Goal: Information Seeking & Learning: Check status

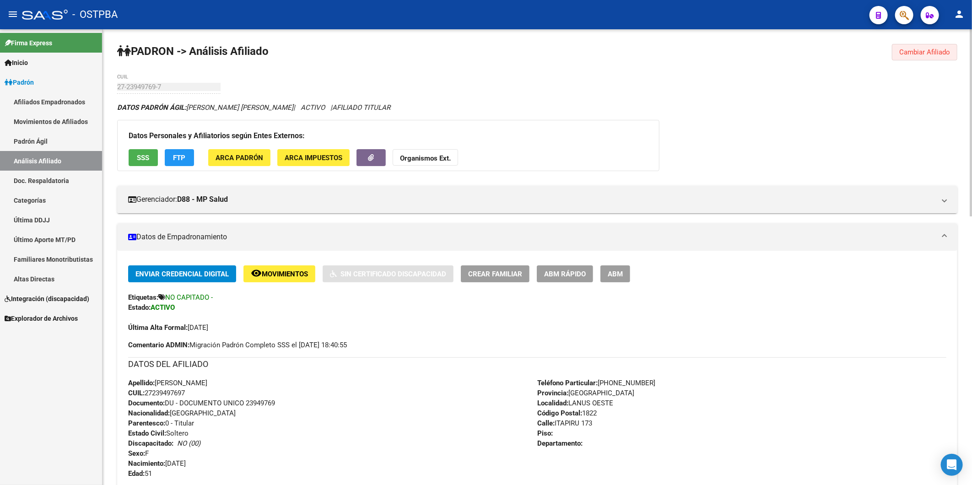
click at [908, 49] on span "Cambiar Afiliado" at bounding box center [925, 52] width 51 height 8
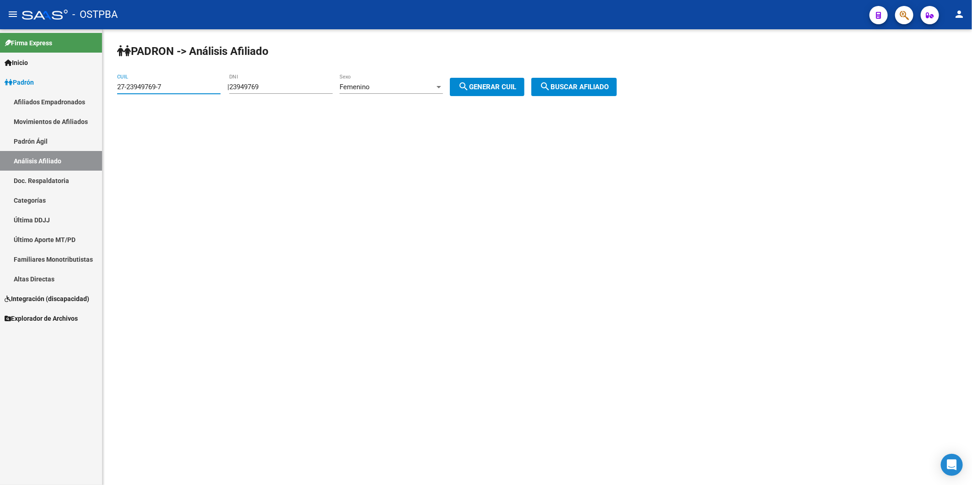
drag, startPoint x: 200, startPoint y: 88, endPoint x: 0, endPoint y: 103, distance: 200.6
click at [0, 103] on mat-sidenav-container "Firma Express Inicio Calendario SSS Instructivos Contacto OS Padrón Afiliados E…" at bounding box center [486, 257] width 972 height 456
drag, startPoint x: 290, startPoint y: 85, endPoint x: 234, endPoint y: 92, distance: 56.3
click at [234, 89] on div "| 23949769 DNI Femenino Sexo search Generar CUIL" at bounding box center [380, 87] width 304 height 8
type input "24823832"
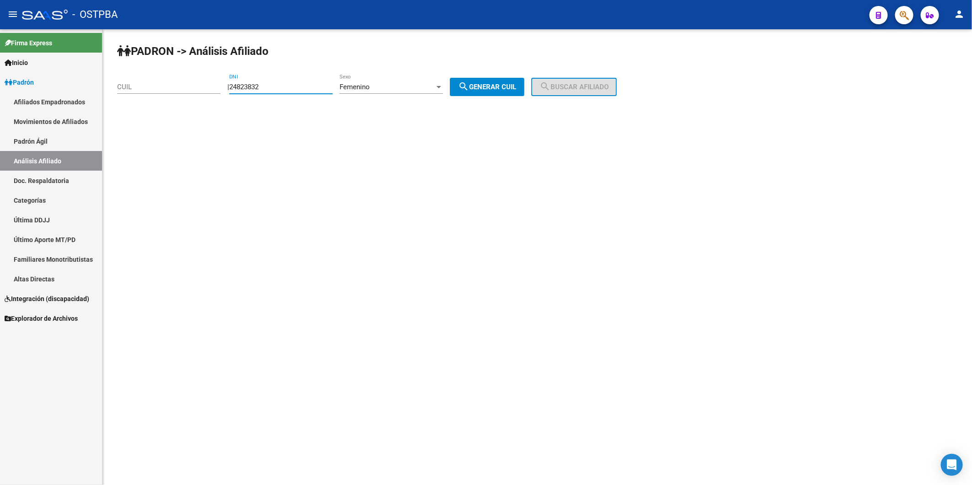
click at [479, 85] on span "search Generar CUIL" at bounding box center [487, 87] width 58 height 8
type input "27-24823832-7"
click at [575, 88] on span "search Buscar afiliado" at bounding box center [574, 87] width 69 height 8
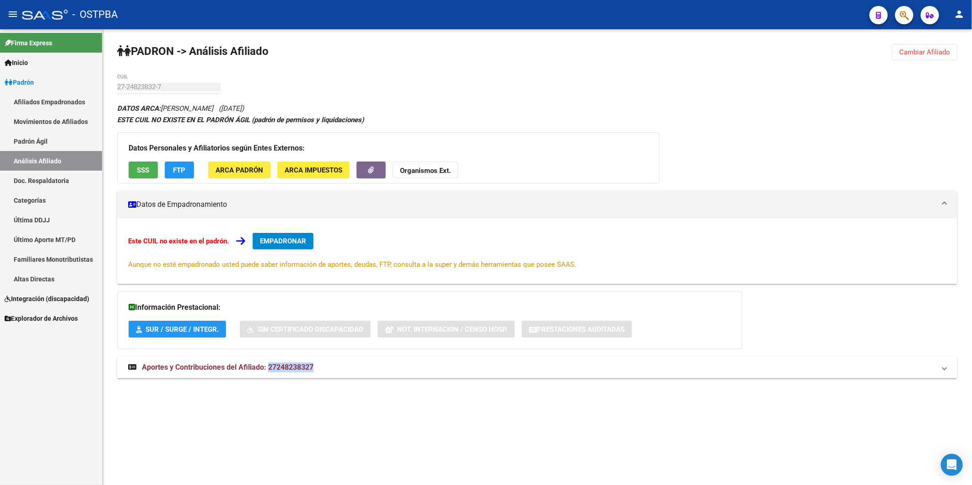
drag, startPoint x: 269, startPoint y: 367, endPoint x: 299, endPoint y: 352, distance: 33.6
click at [299, 352] on div "DATOS ARCA: WILDAU ROXANA ELIZABETH (30/09/1975) ESTE CUIL NO EXISTE EN EL PADR…" at bounding box center [537, 246] width 840 height 286
copy div "Sin Certificado Discapacidad Not. Internacion / Censo Hosp. Prestaciones Audita…"
click at [324, 387] on div "DATOS ARCA: WILDAU ROXANA ELIZABETH (30/09/1975) ESTE CUIL NO EXISTE EN EL PADR…" at bounding box center [537, 246] width 840 height 286
drag, startPoint x: 269, startPoint y: 367, endPoint x: 326, endPoint y: 369, distance: 57.3
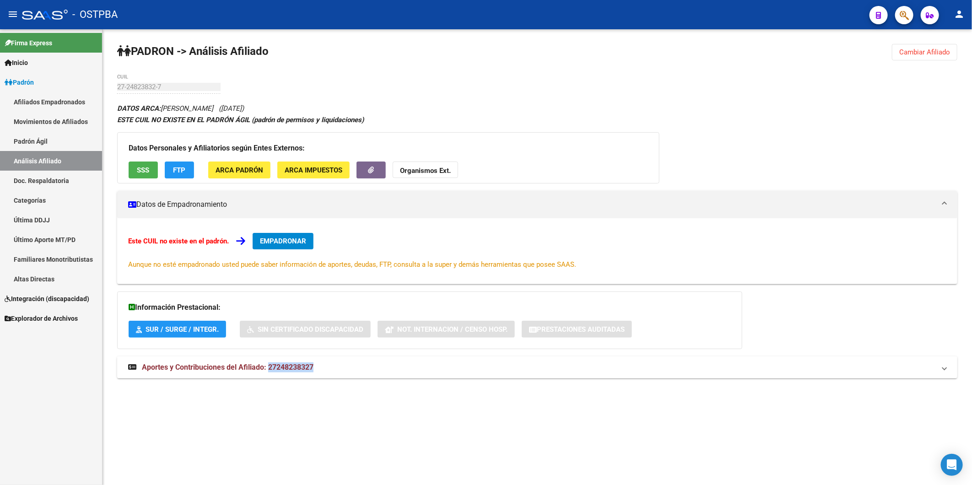
click at [326, 369] on mat-panel-title "Aportes y Contribuciones del Afiliado: 27248238327" at bounding box center [532, 368] width 808 height 10
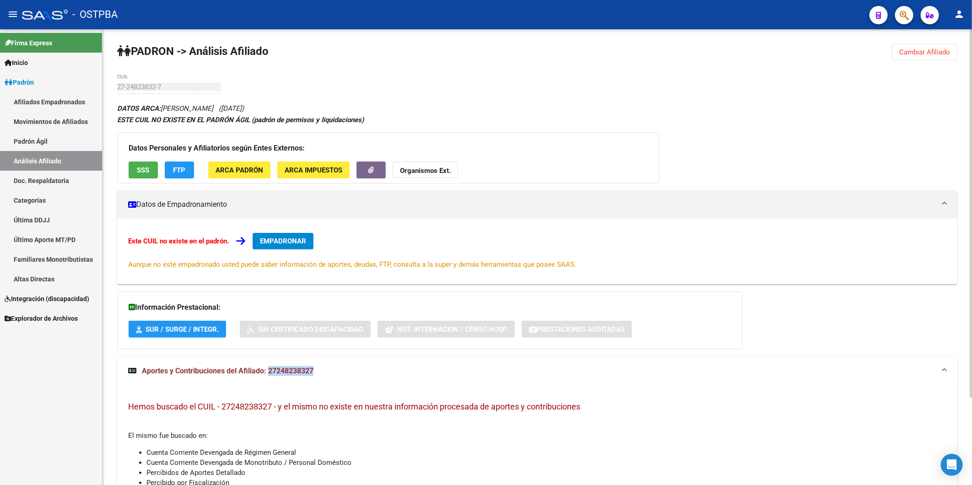
copy span "27248238327"
click at [419, 168] on strong "Organismos Ext." at bounding box center [425, 171] width 51 height 8
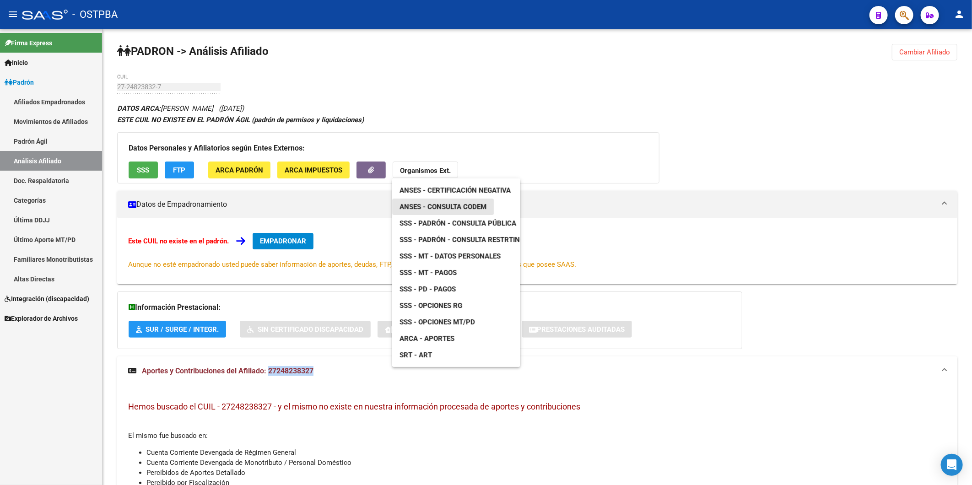
click at [456, 205] on span "ANSES - Consulta CODEM" at bounding box center [443, 207] width 87 height 8
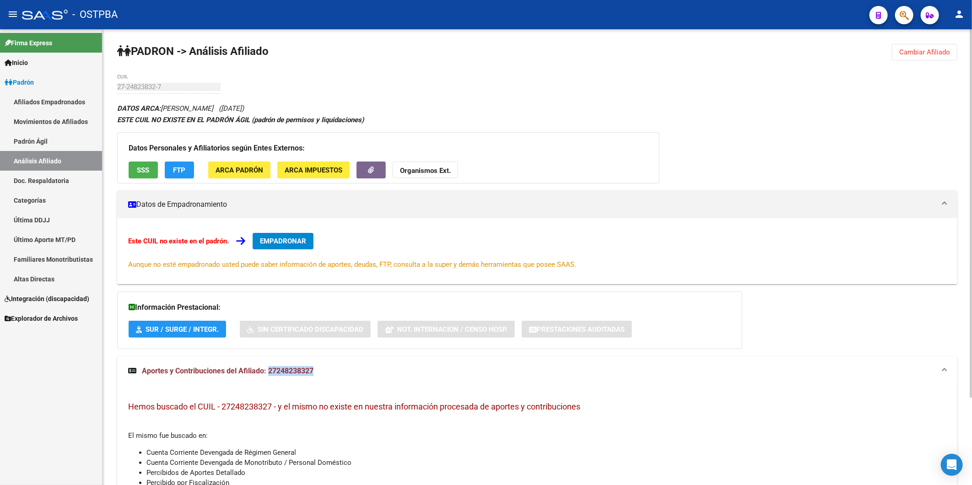
click at [351, 374] on mat-panel-title "Aportes y Contribuciones del Afiliado: 27248238327" at bounding box center [532, 371] width 808 height 10
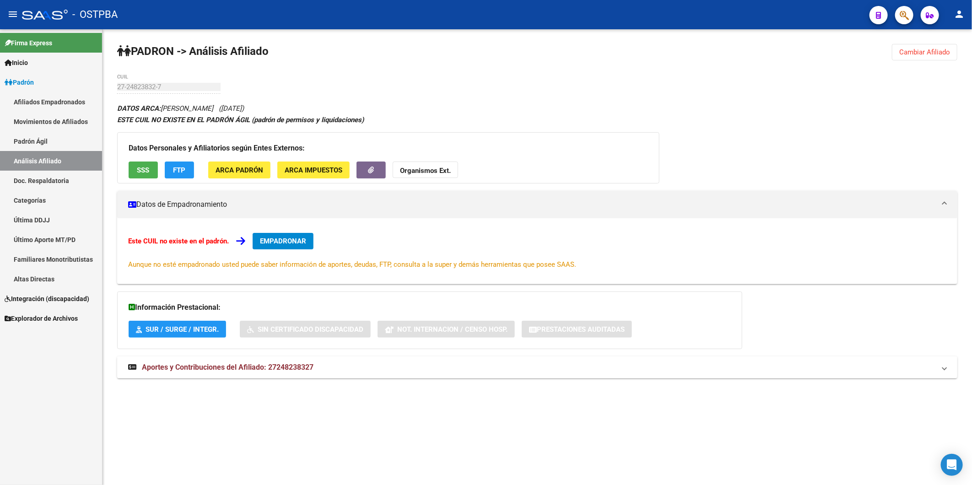
click at [298, 369] on span "Aportes y Contribuciones del Afiliado: 27248238327" at bounding box center [228, 367] width 172 height 9
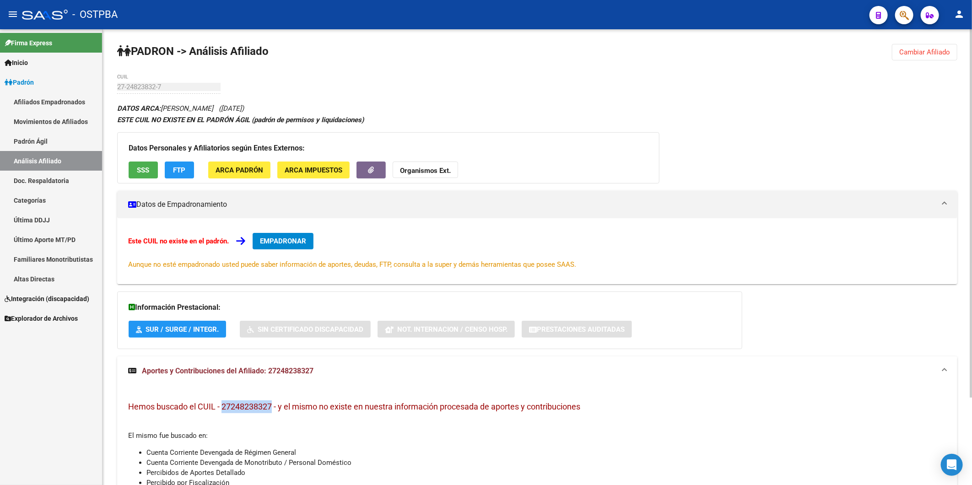
drag, startPoint x: 273, startPoint y: 406, endPoint x: 222, endPoint y: 408, distance: 51.3
click at [222, 408] on span "Hemos buscado el CUIL - 27248238327 - y el mismo no existe en nuestra informaci…" at bounding box center [354, 407] width 452 height 10
copy span "27248238327"
click at [409, 168] on strong "Organismos Ext." at bounding box center [425, 171] width 51 height 8
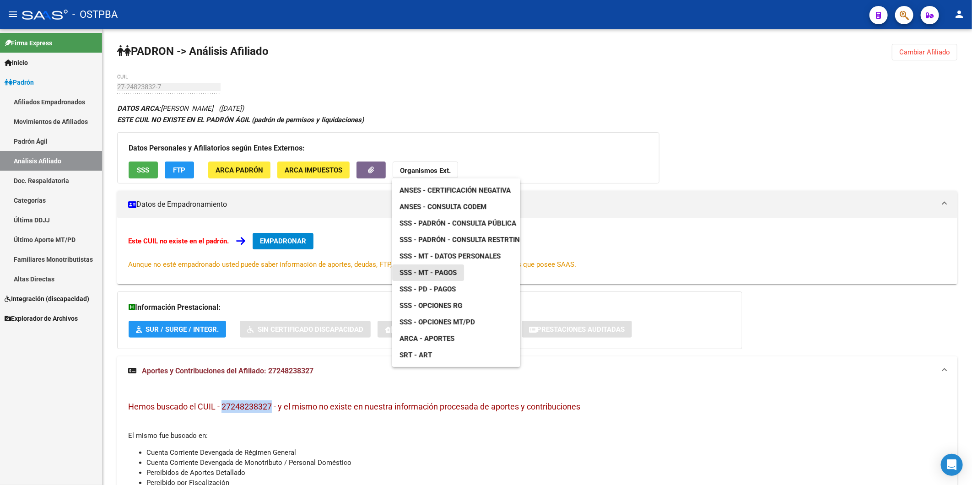
click at [443, 273] on span "SSS - MT - Pagos" at bounding box center [428, 273] width 57 height 8
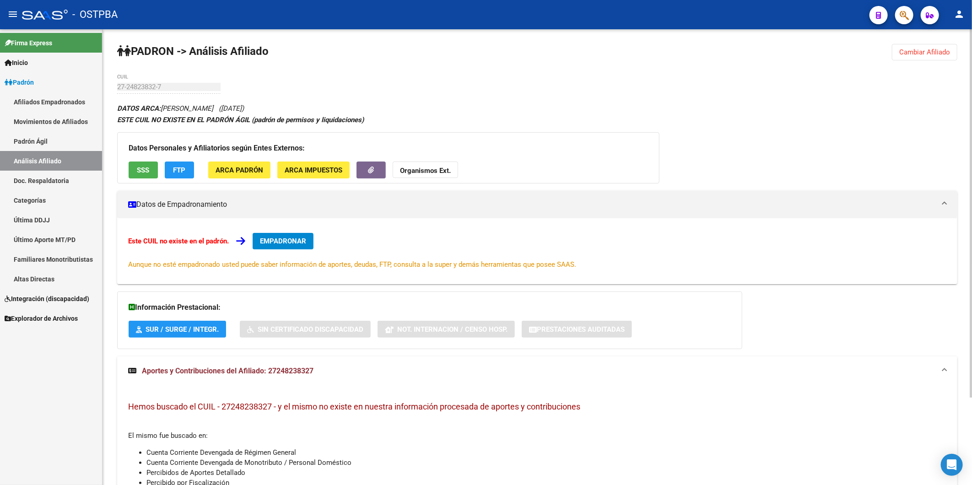
click at [400, 84] on div "PADRON -> Análisis Afiliado Cambiar Afiliado 27-24823832-7 CUIL DATOS ARCA: WIL…" at bounding box center [538, 311] width 870 height 564
click at [525, 130] on div "DATOS ARCA: WILDAU ROXANA ELIZABETH (30/09/1975) ESTE CUIL NO EXISTE EN EL PADR…" at bounding box center [537, 337] width 840 height 468
click at [184, 170] on span "FTP" at bounding box center [180, 170] width 12 height 8
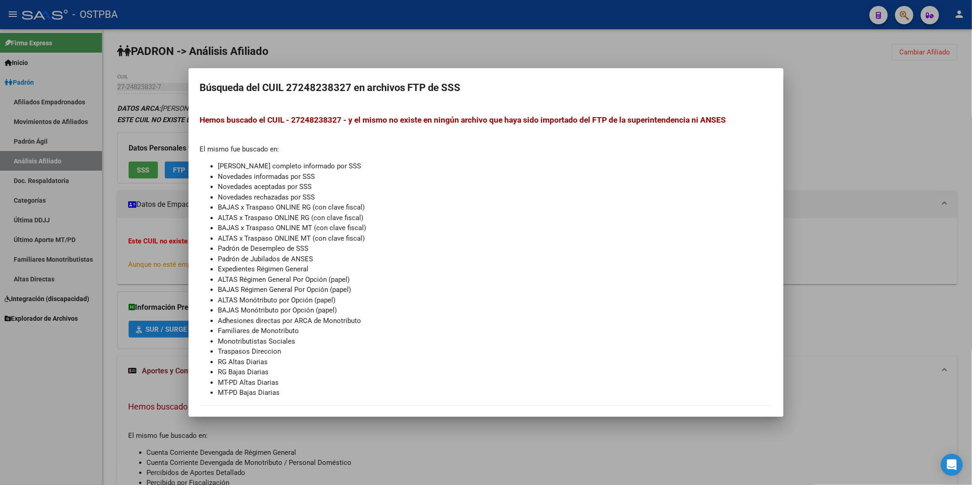
click at [844, 141] on div at bounding box center [486, 242] width 972 height 485
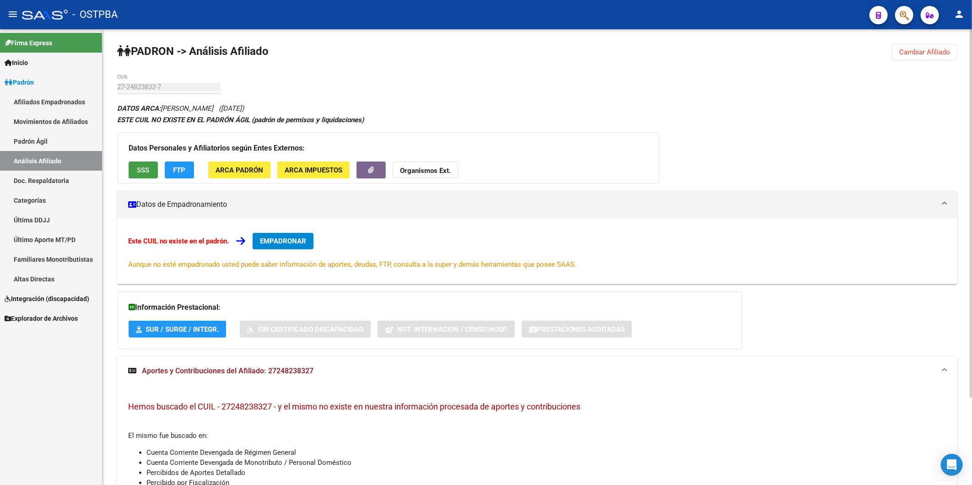
click at [143, 164] on button "SSS" at bounding box center [143, 170] width 29 height 17
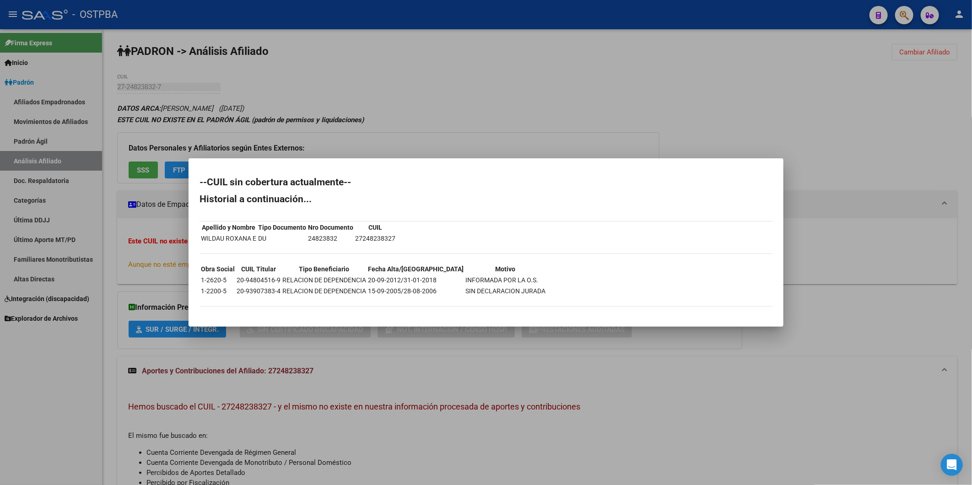
click at [461, 92] on div at bounding box center [486, 242] width 972 height 485
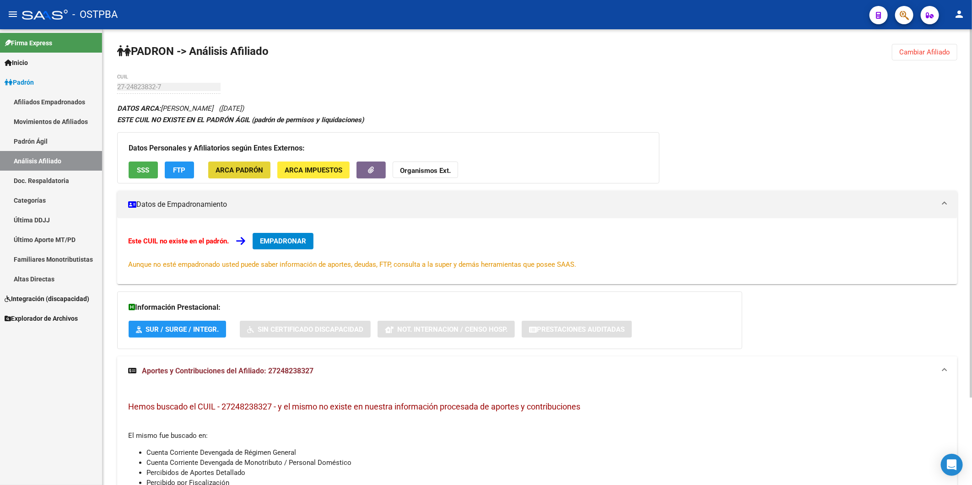
click at [234, 168] on span "ARCA Padrón" at bounding box center [240, 170] width 48 height 8
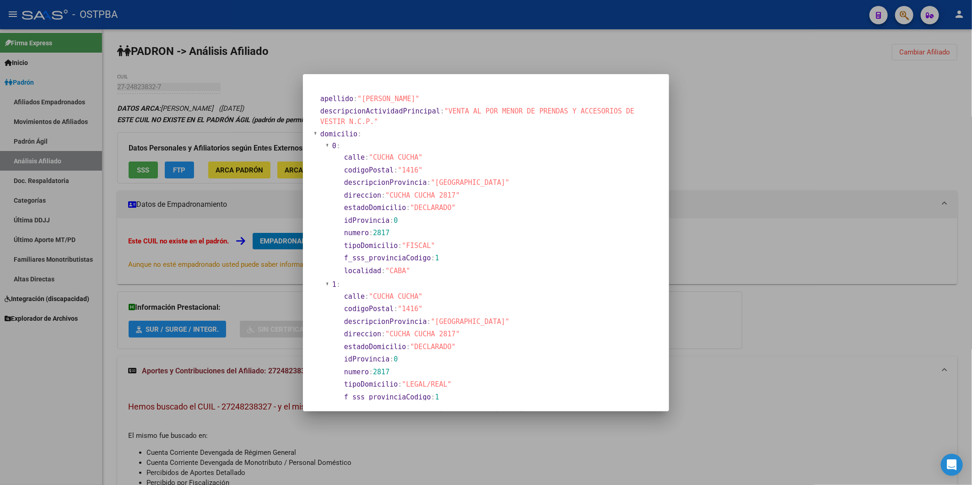
drag, startPoint x: 770, startPoint y: 147, endPoint x: 513, endPoint y: 193, distance: 261.7
click at [770, 148] on div at bounding box center [486, 242] width 972 height 485
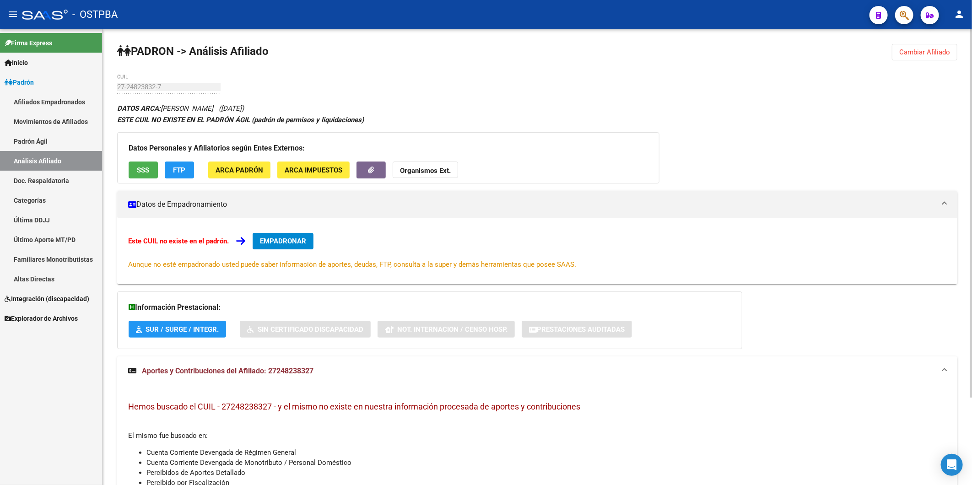
click at [310, 173] on span "ARCA Impuestos" at bounding box center [314, 170] width 58 height 8
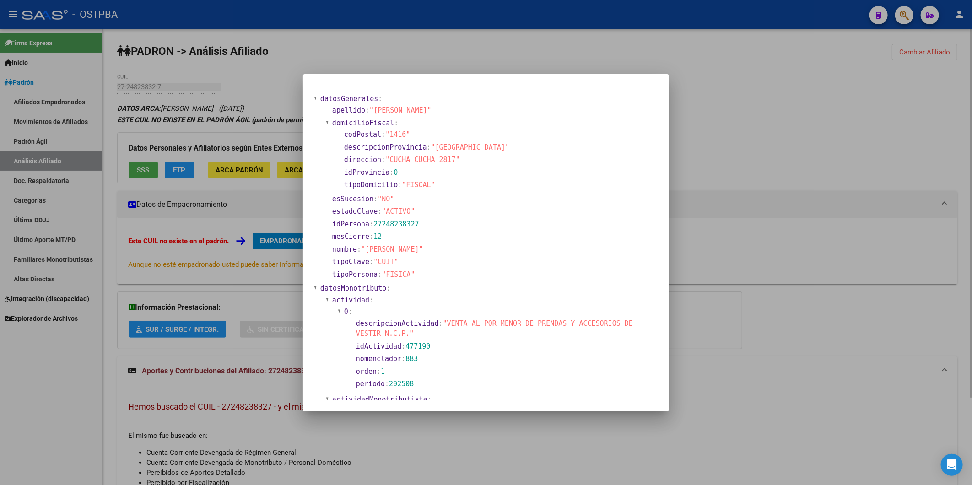
drag, startPoint x: 765, startPoint y: 107, endPoint x: 719, endPoint y: 125, distance: 49.7
click at [765, 106] on div at bounding box center [486, 242] width 972 height 485
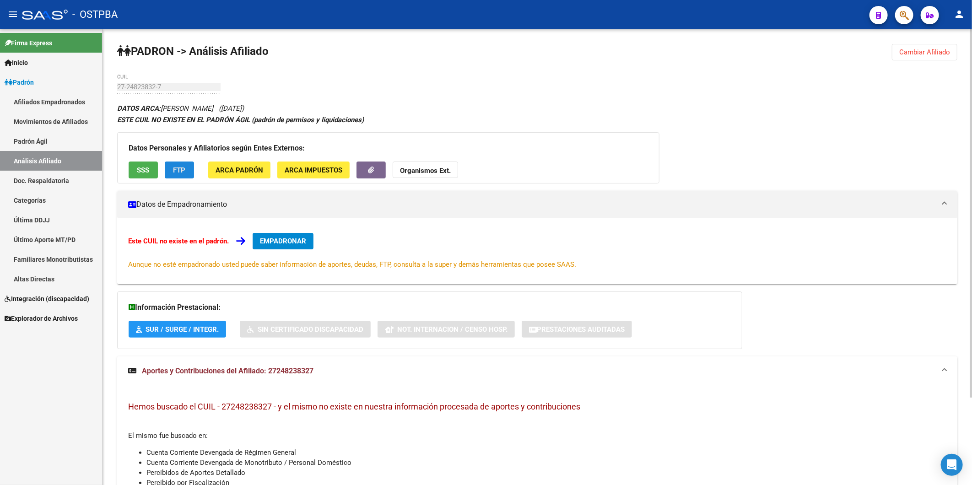
click at [181, 173] on span "FTP" at bounding box center [180, 170] width 12 height 8
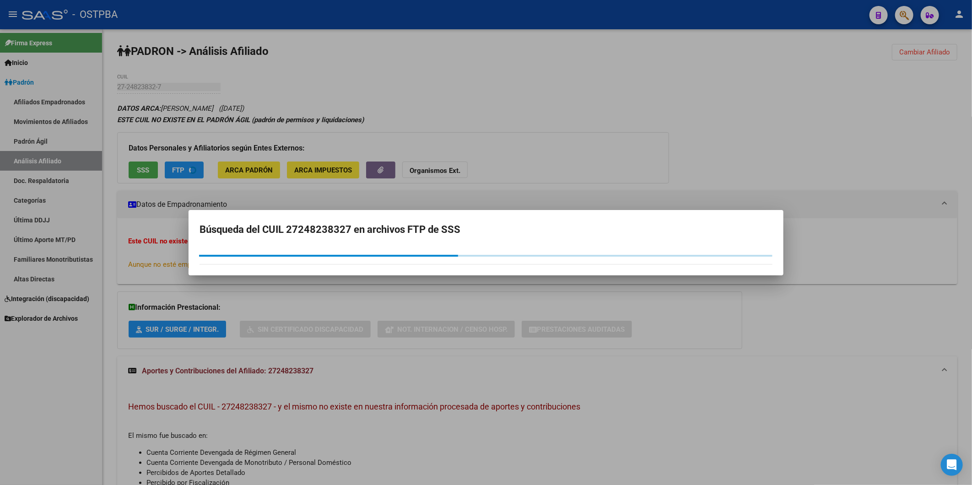
click at [605, 106] on div at bounding box center [486, 242] width 972 height 485
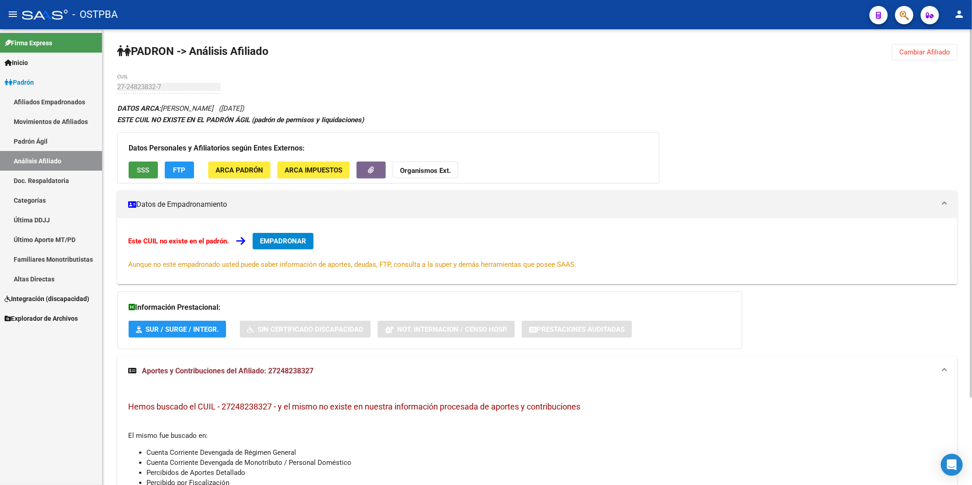
click at [142, 172] on span "SSS" at bounding box center [143, 170] width 12 height 8
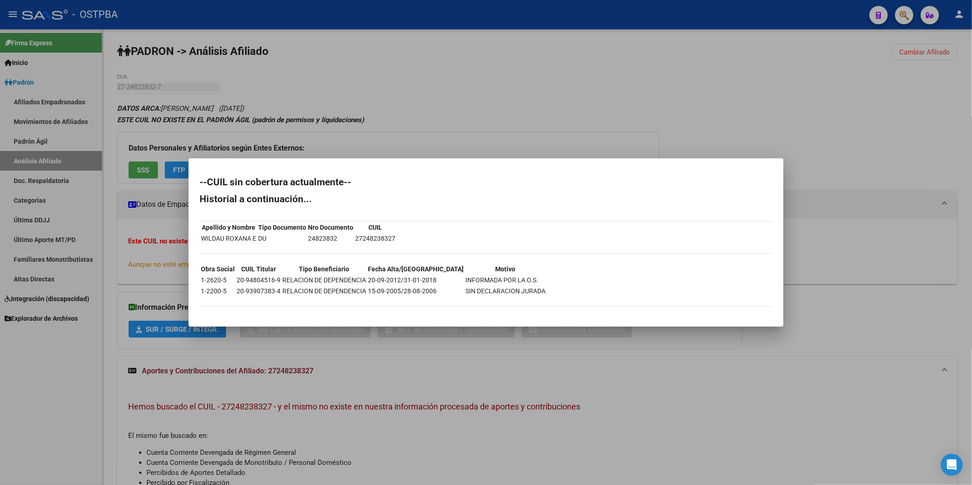
click at [568, 58] on div at bounding box center [486, 242] width 972 height 485
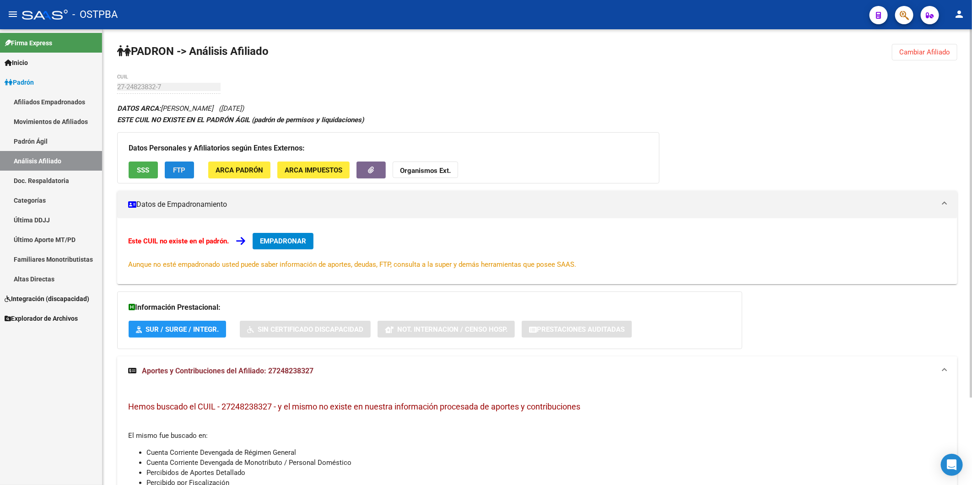
click at [176, 172] on span "FTP" at bounding box center [180, 170] width 12 height 8
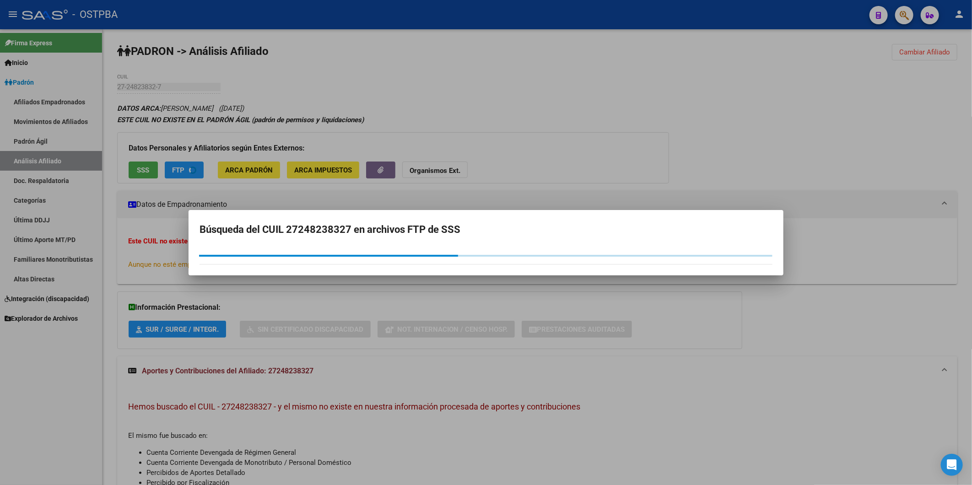
click at [524, 103] on div at bounding box center [486, 242] width 972 height 485
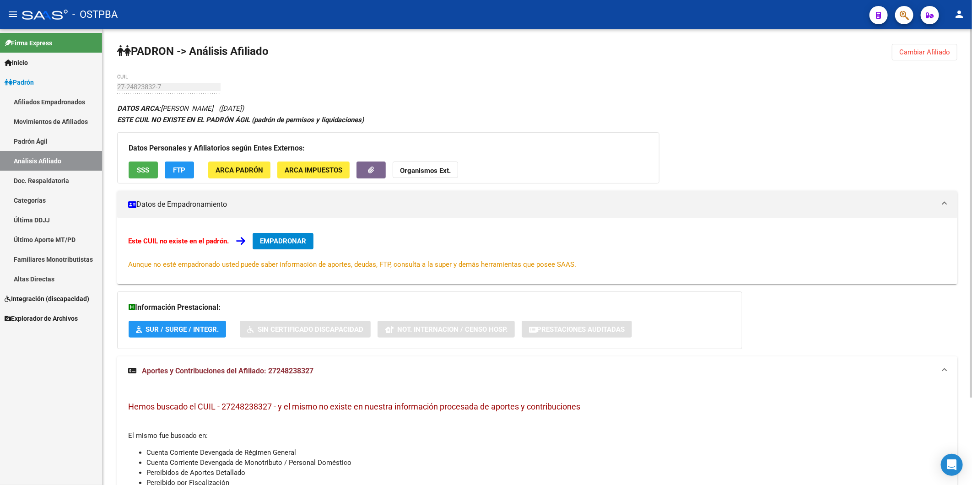
click at [143, 170] on span "SSS" at bounding box center [143, 170] width 12 height 8
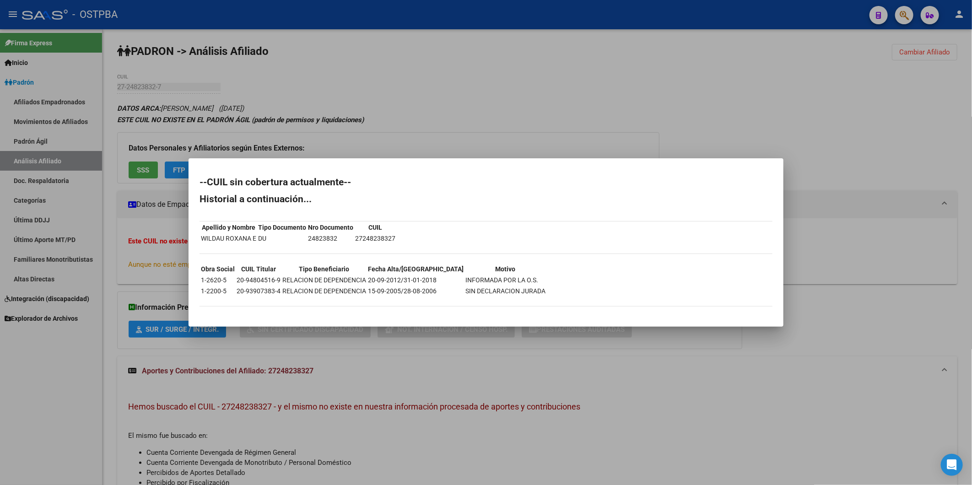
click at [524, 87] on div at bounding box center [486, 242] width 972 height 485
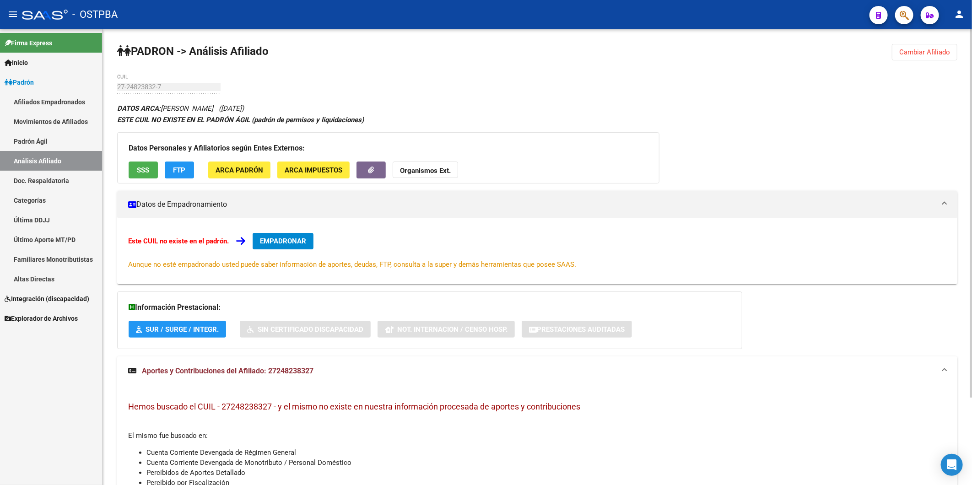
drag, startPoint x: 276, startPoint y: 408, endPoint x: 222, endPoint y: 410, distance: 53.6
click at [222, 410] on span "Hemos buscado el CUIL - 27248238327 - y el mismo no existe en nuestra informaci…" at bounding box center [354, 407] width 452 height 10
copy span "27248238327"
click at [656, 236] on div "Este CUIL no existe en el padrón. EMPADRONAR Aunque no esté empadronado usted p…" at bounding box center [537, 251] width 819 height 37
